Goal: Obtain resource: Download file/media

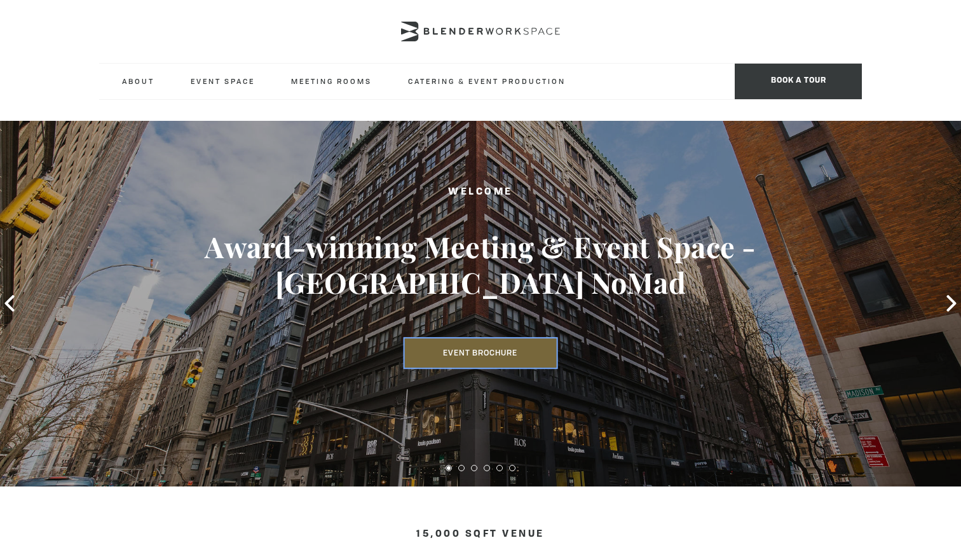
click at [482, 339] on link "Event Brochure" at bounding box center [480, 353] width 152 height 29
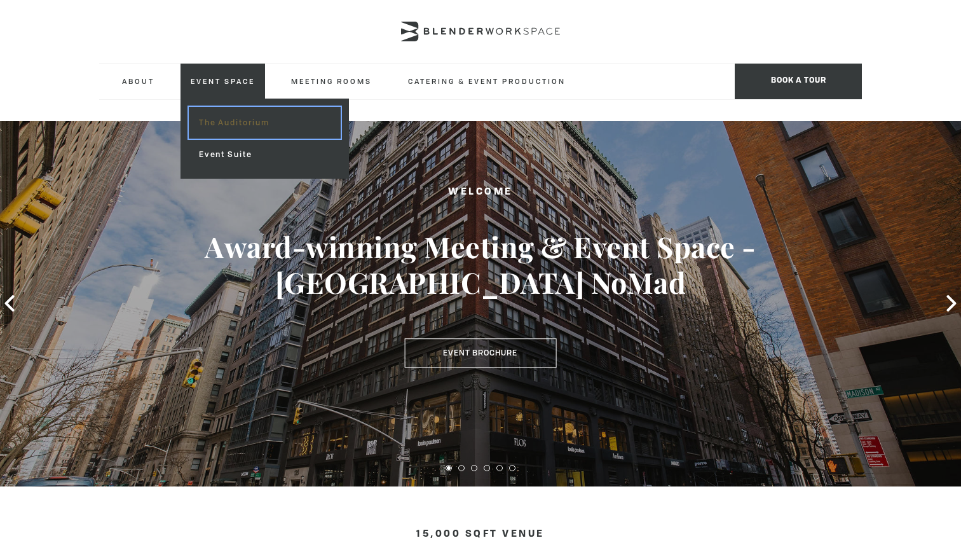
click at [237, 128] on link "The Auditorium" at bounding box center [265, 123] width 152 height 32
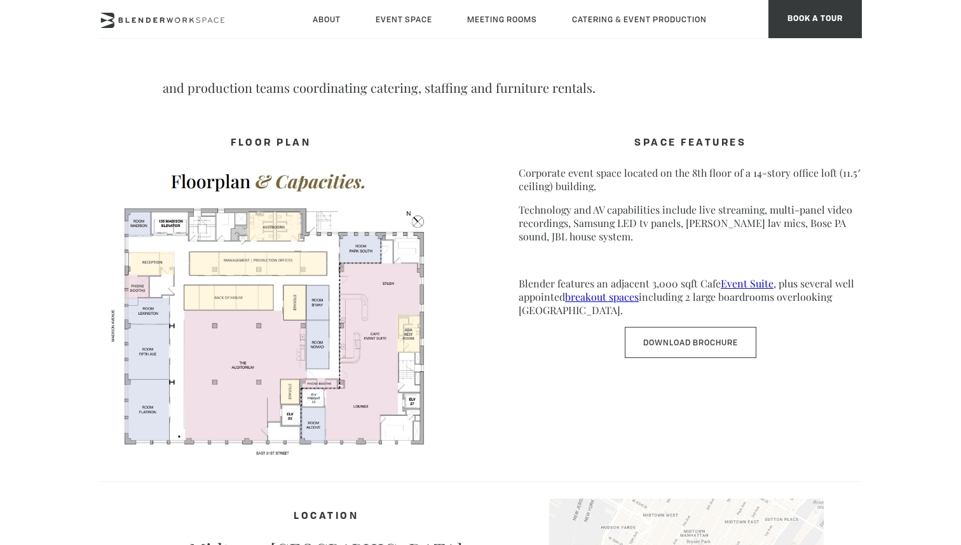
scroll to position [599, 0]
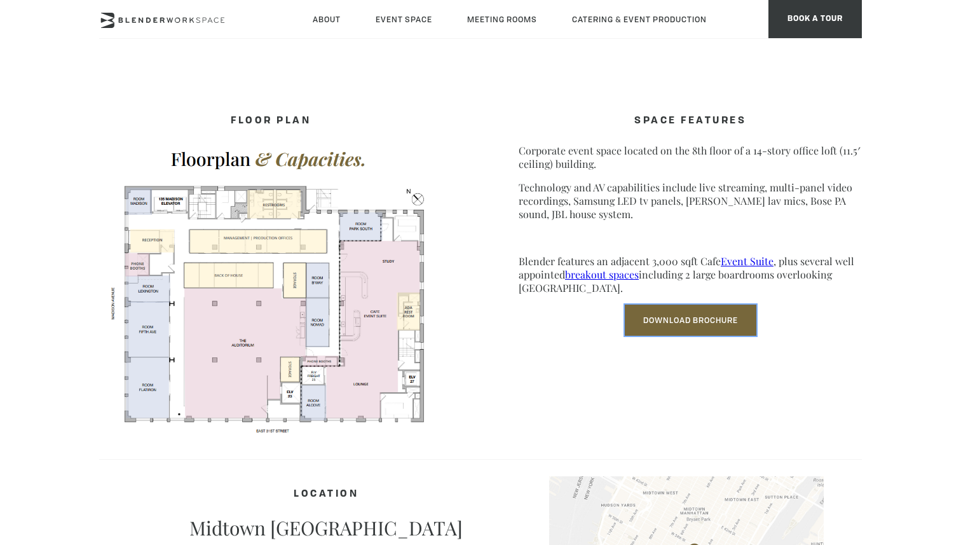
click at [695, 322] on link "Download Brochure" at bounding box center [691, 319] width 132 height 31
